Goal: Transaction & Acquisition: Obtain resource

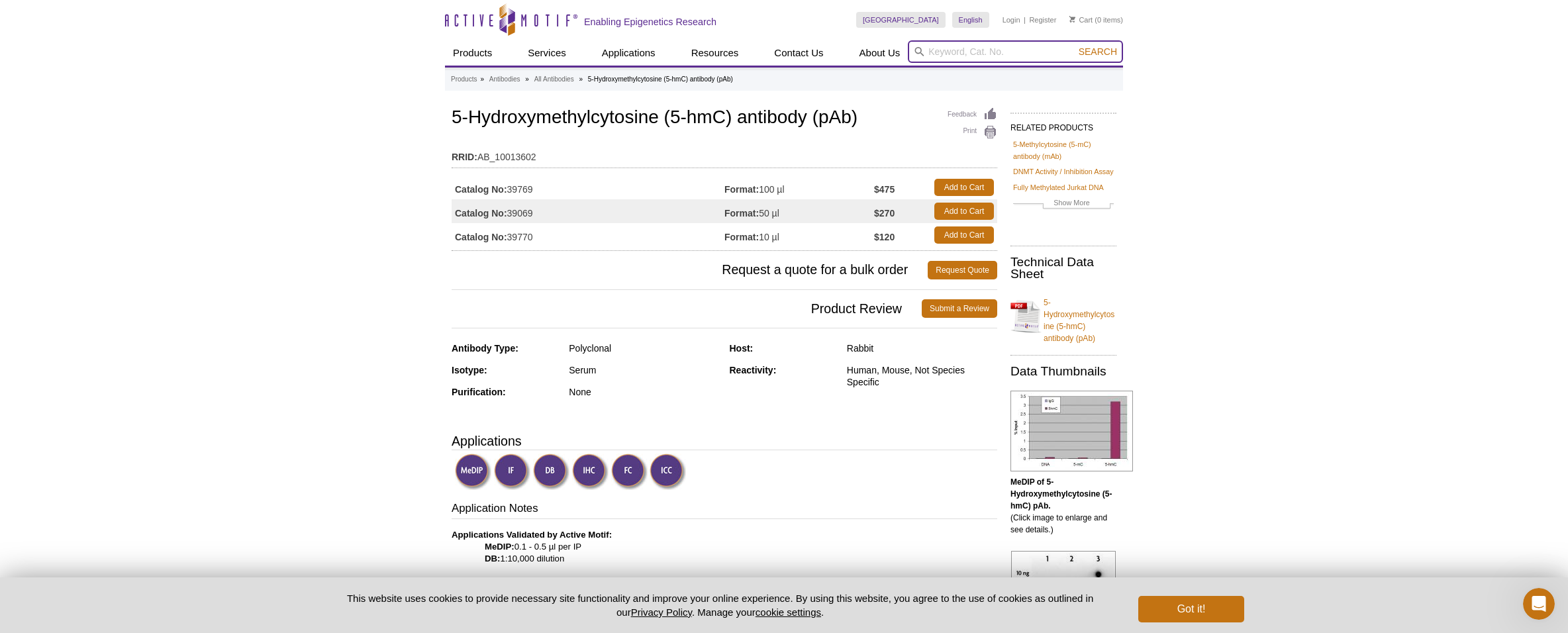
click at [1041, 52] on input "search" at bounding box center [1015, 52] width 215 height 23
type input "39092"
click at [1074, 45] on button "Search" at bounding box center [1097, 51] width 46 height 12
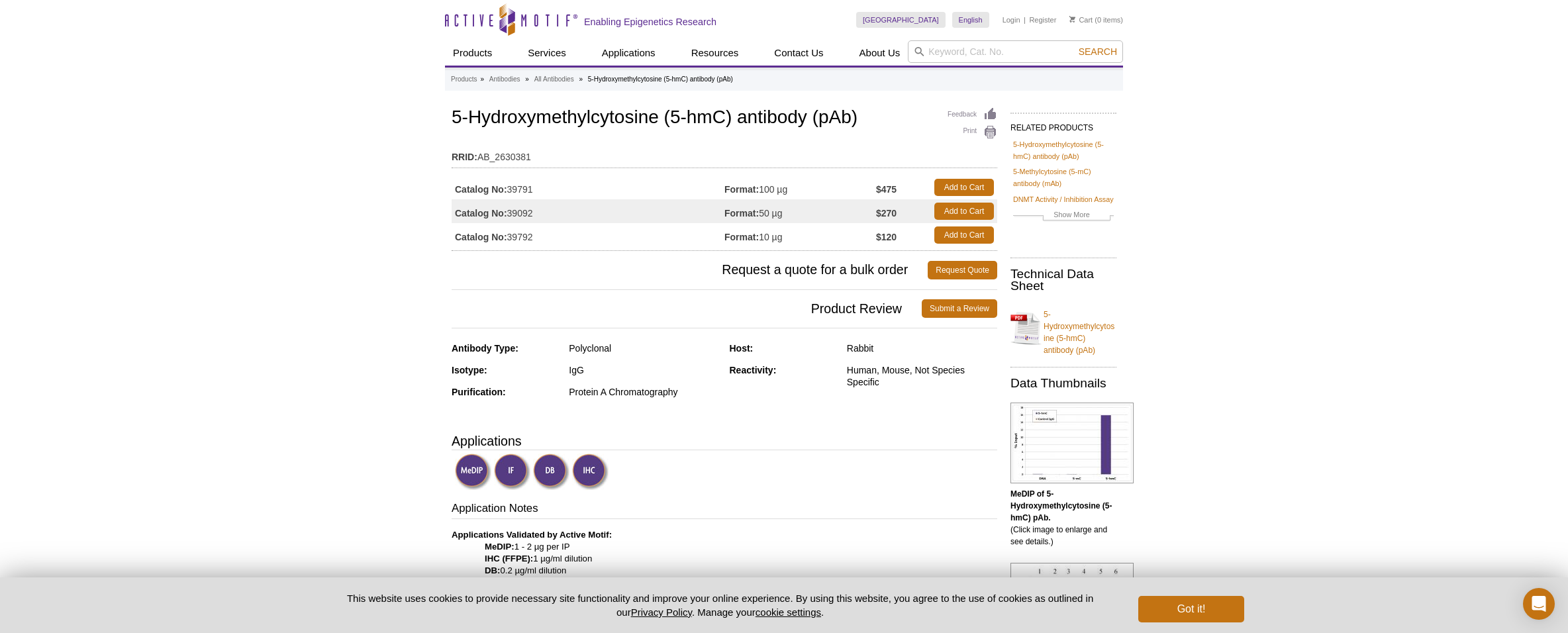
click at [523, 188] on td "Catalog No: 39791" at bounding box center [588, 188] width 273 height 24
copy td "39791"
click at [978, 265] on link "Request Quote" at bounding box center [962, 270] width 70 height 19
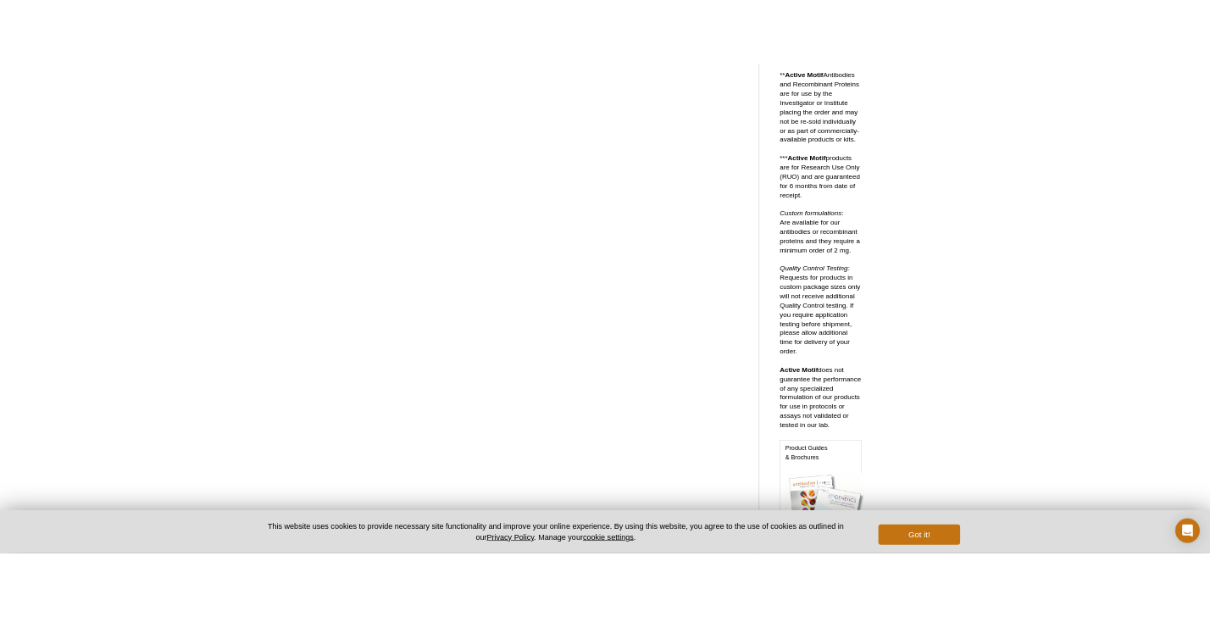
scroll to position [501, 0]
